Goal: Use online tool/utility

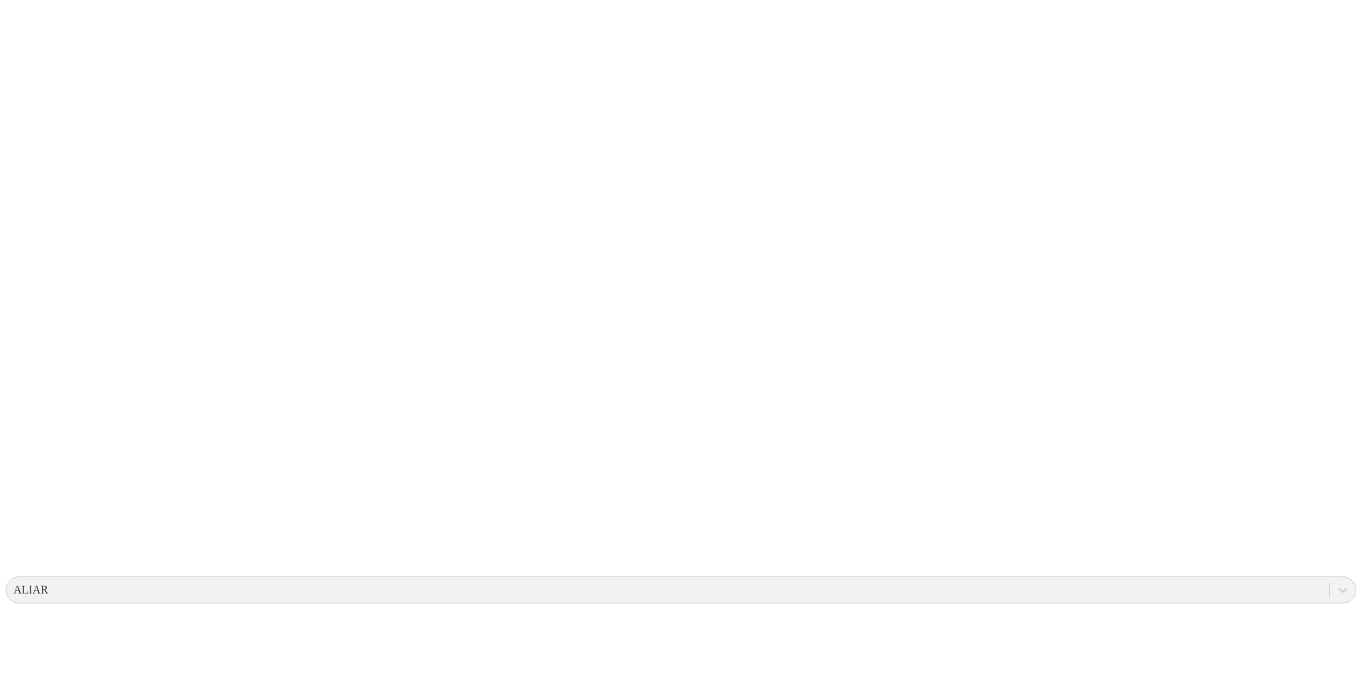
click at [31, 267] on icon at bounding box center [28, 289] width 44 height 44
drag, startPoint x: 641, startPoint y: 160, endPoint x: 568, endPoint y: 175, distance: 75.3
